Goal: Task Accomplishment & Management: Manage account settings

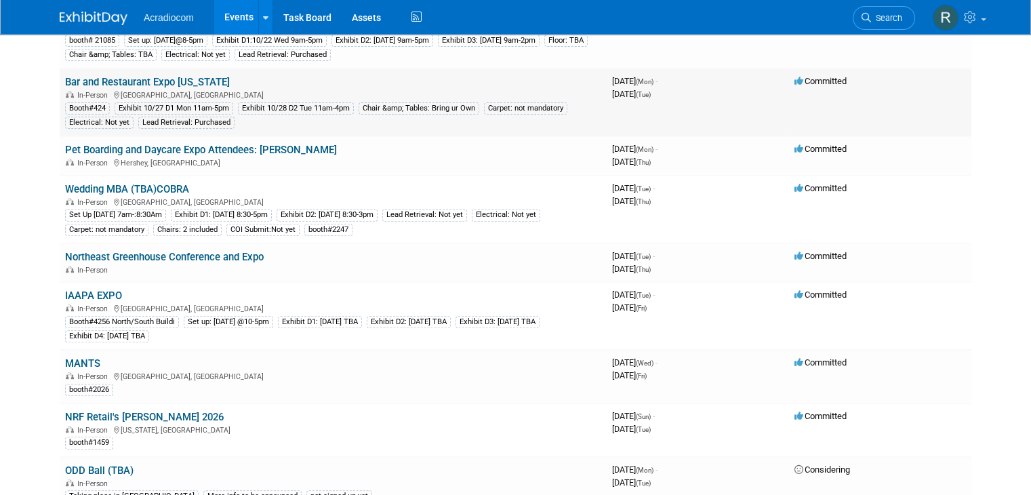
scroll to position [542, 0]
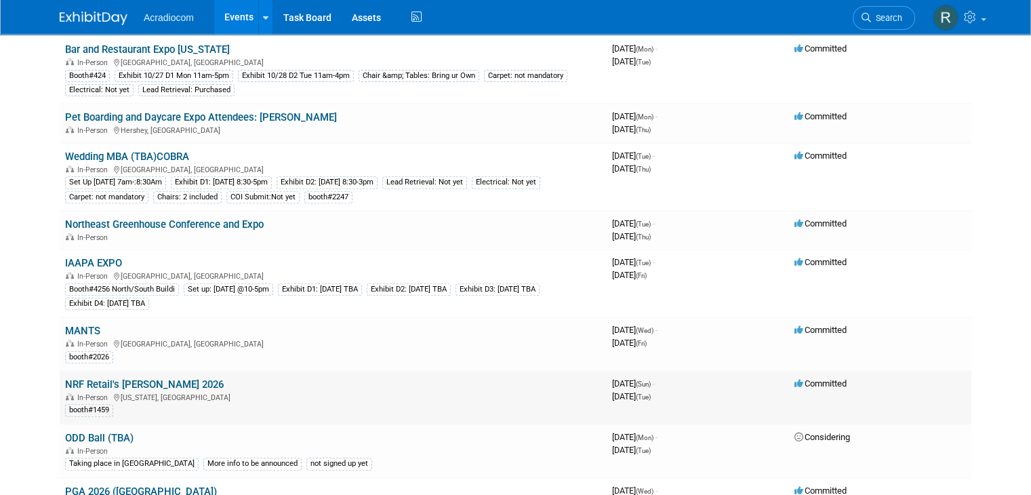
click at [132, 378] on link "NRF Retail's [PERSON_NAME] 2026" at bounding box center [144, 384] width 159 height 12
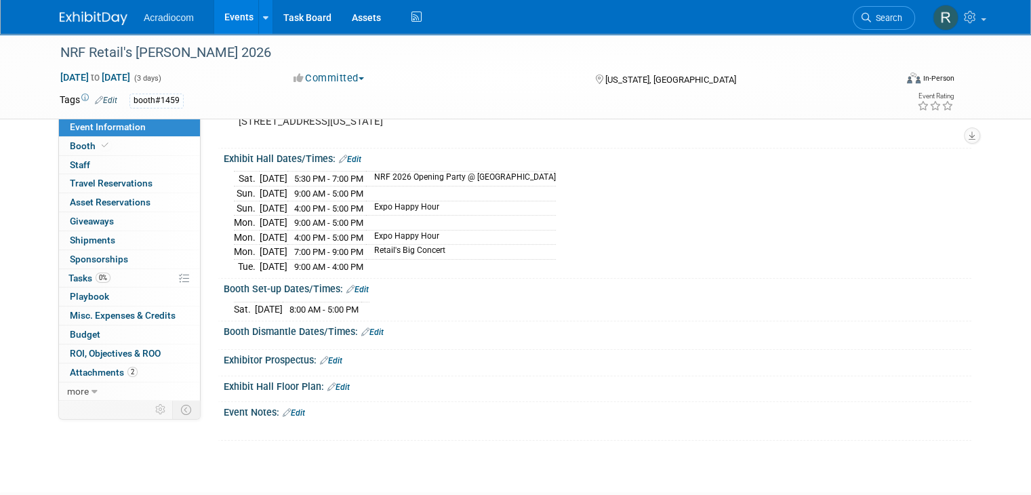
scroll to position [206, 0]
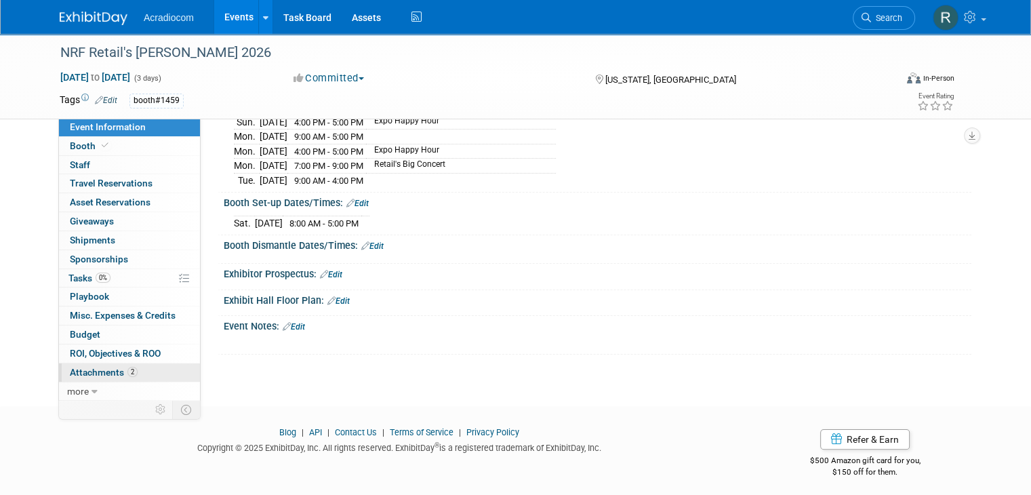
click at [103, 369] on span "Attachments 2" at bounding box center [104, 372] width 68 height 11
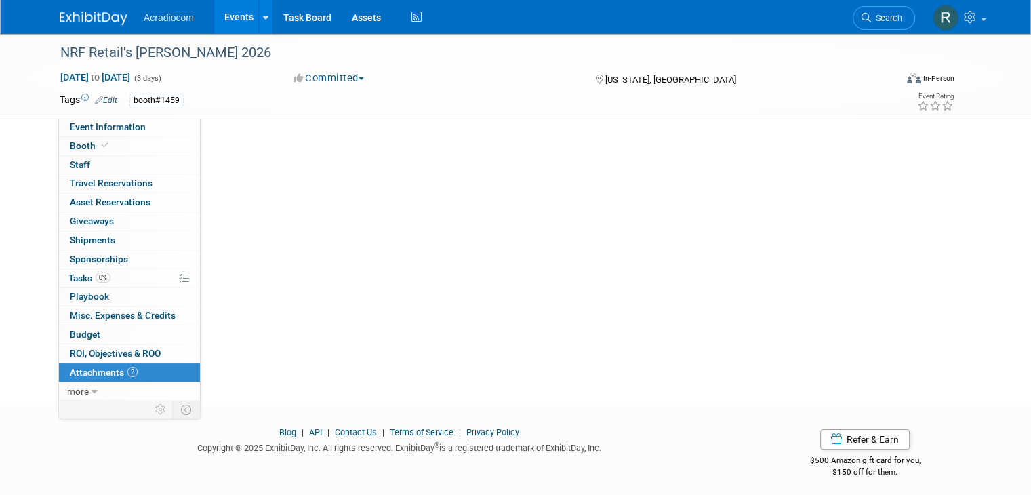
scroll to position [0, 0]
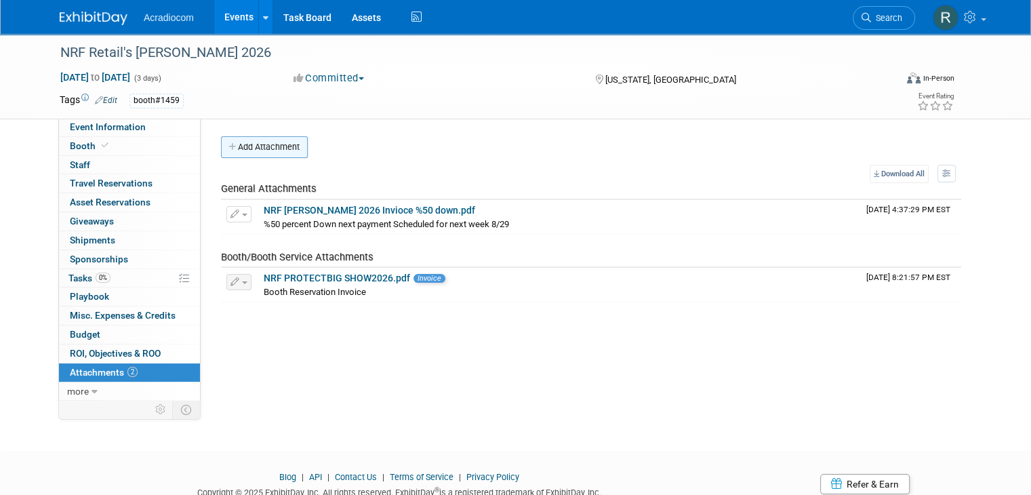
click at [268, 144] on button "Add Attachment" at bounding box center [264, 147] width 87 height 22
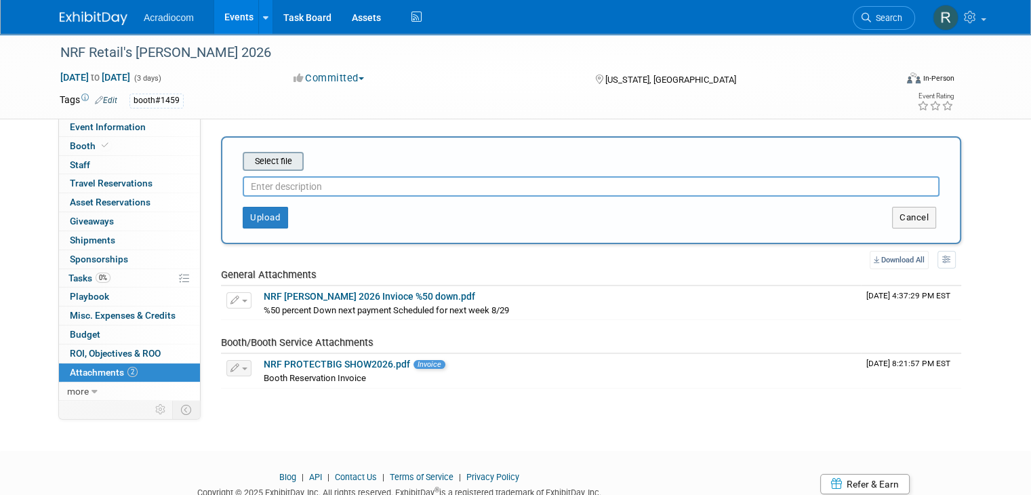
click at [271, 163] on input "file" at bounding box center [221, 161] width 161 height 16
click at [272, 160] on input "file" at bounding box center [221, 161] width 161 height 16
type input "C:\fakepath\NRF BIGSHOW 26 contract.pdf"
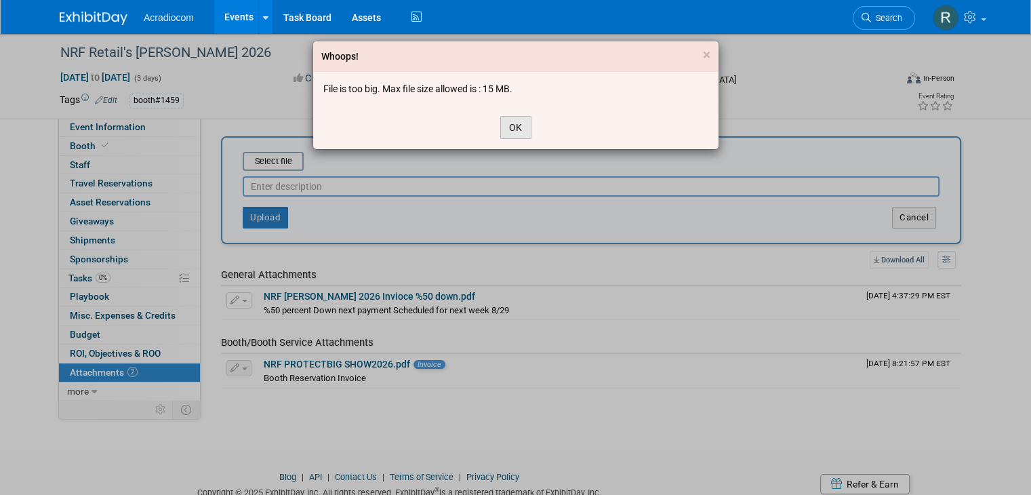
click at [517, 131] on button "OK" at bounding box center [515, 127] width 31 height 23
